Goal: Information Seeking & Learning: Learn about a topic

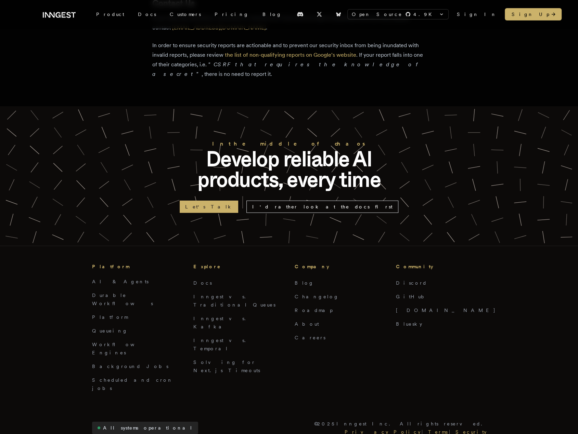
scroll to position [1452, 0]
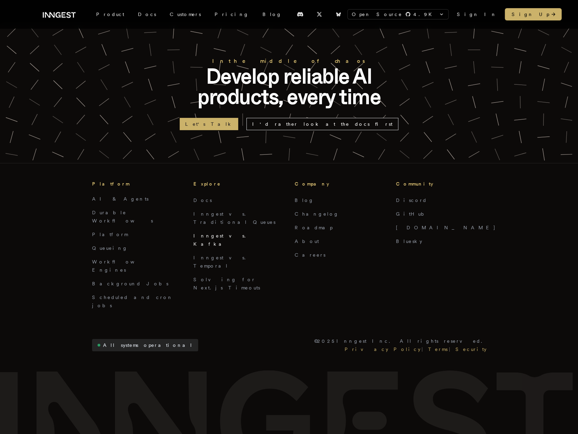
click at [225, 233] on link "Inngest vs. Kafka" at bounding box center [221, 240] width 56 height 14
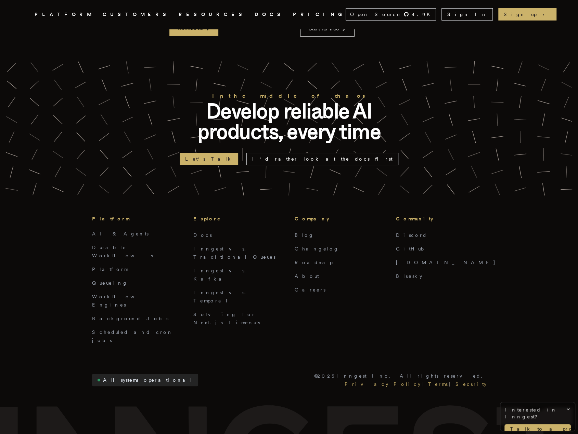
scroll to position [1648, 0]
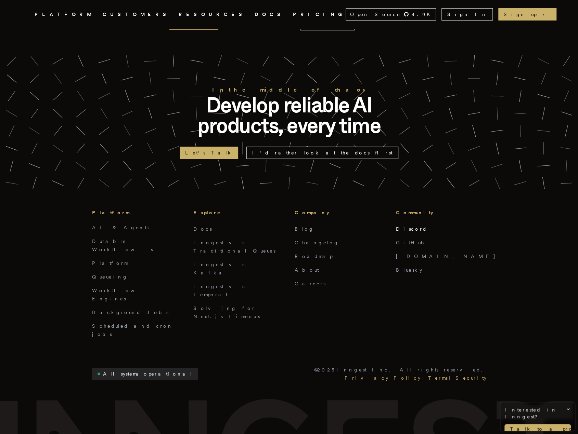
click at [409, 226] on link "Discord" at bounding box center [411, 228] width 31 height 5
